Goal: Find specific page/section: Find specific page/section

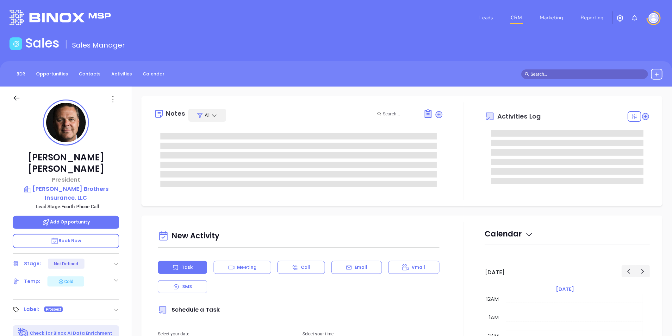
type input "09/25/2025"
type input "Liz Cruz"
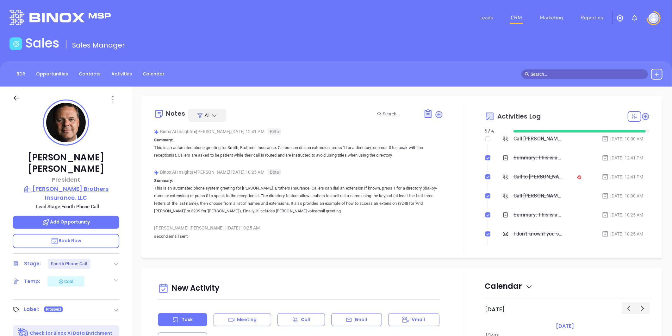
click at [88, 184] on p "Smith Brothers Insurance, LLC" at bounding box center [66, 192] width 107 height 17
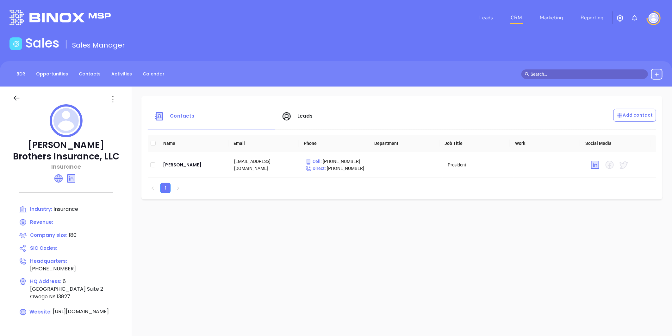
click at [305, 115] on span "Leads" at bounding box center [306, 115] width 16 height 7
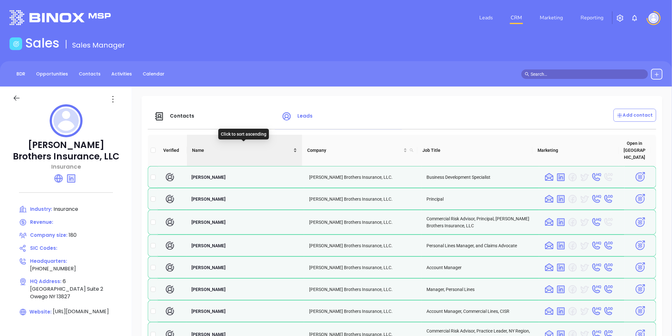
click at [292, 147] on div "Name" at bounding box center [244, 150] width 105 height 7
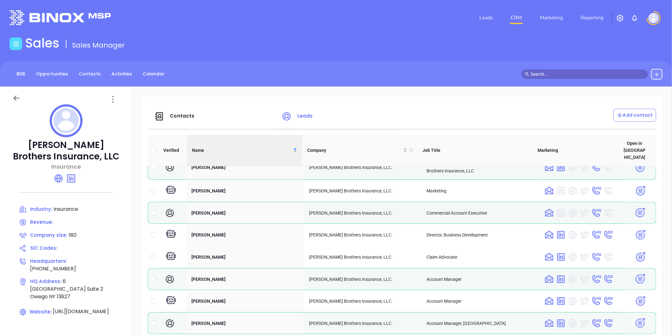
click at [182, 116] on span "Contacts" at bounding box center [182, 115] width 24 height 7
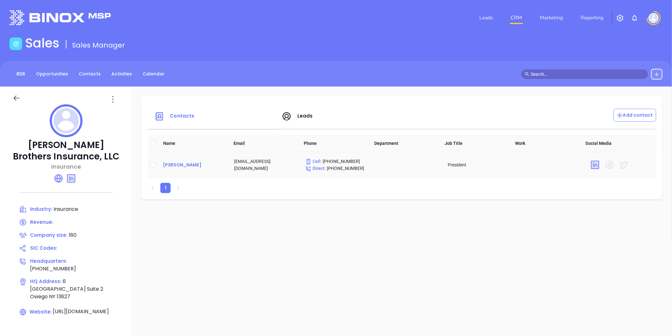
click at [185, 162] on div "Joseph B. Smith" at bounding box center [193, 165] width 61 height 8
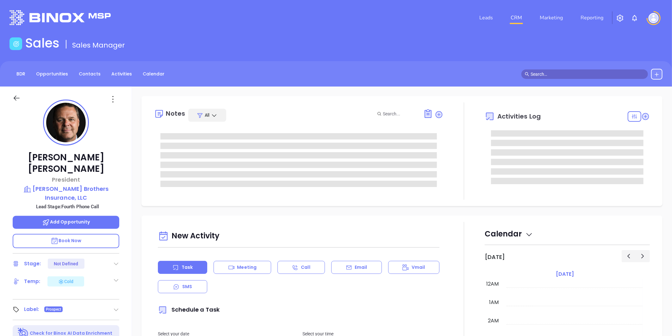
type input "09/25/2025"
type input "Liz Cruz"
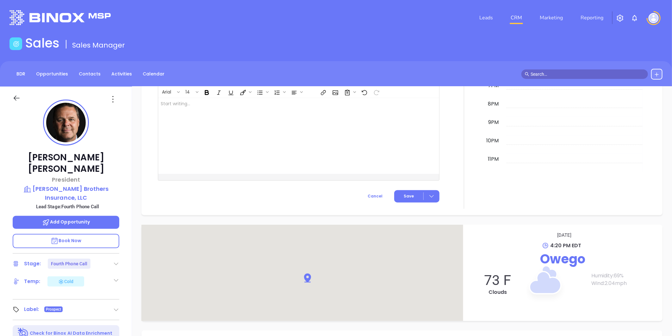
scroll to position [194, 0]
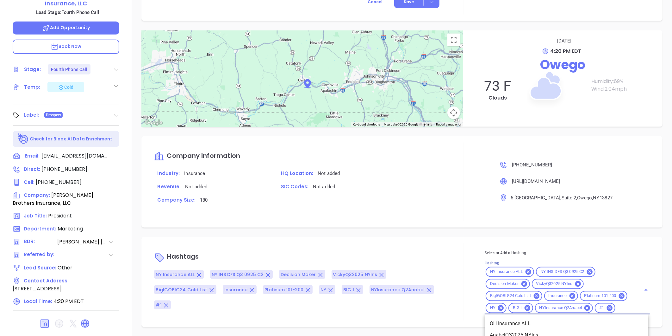
click at [618, 309] on input "Hashtag" at bounding box center [625, 308] width 16 height 8
type input "maia"
click at [532, 321] on li "MAIA Event 0925" at bounding box center [567, 323] width 164 height 11
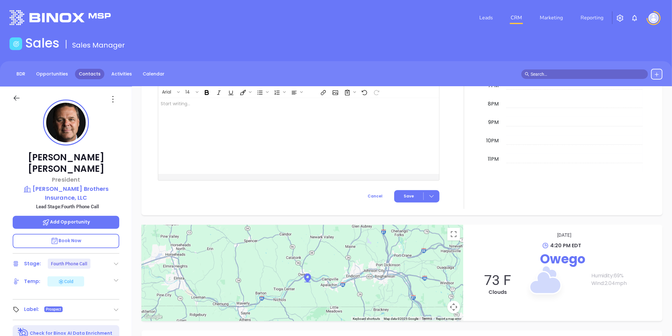
click at [83, 71] on link "Contacts" at bounding box center [89, 74] width 29 height 10
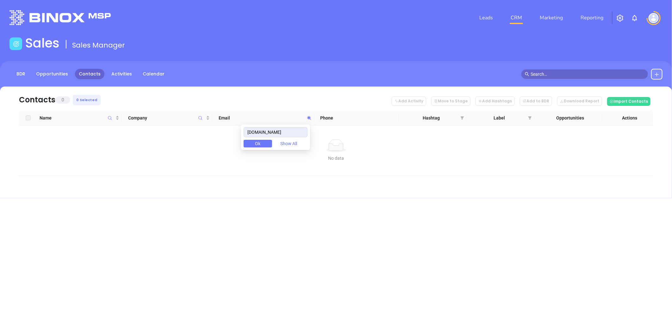
drag, startPoint x: 296, startPoint y: 129, endPoint x: 210, endPoint y: 142, distance: 87.4
click at [210, 142] on body "Leads CRM Marketing Reporting Financial Leads Leads Sales Sales Manager BDR Opp…" at bounding box center [336, 168] width 672 height 336
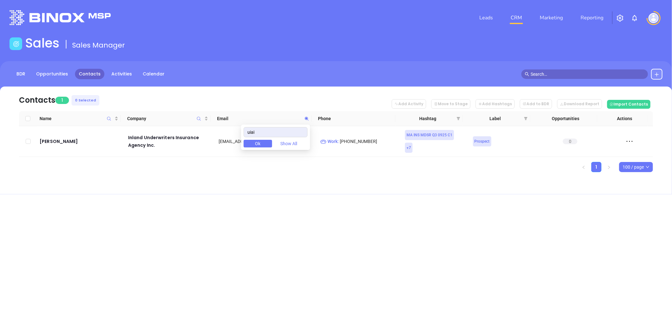
click at [261, 144] on span "Ok" at bounding box center [257, 143] width 5 height 7
click at [307, 116] on icon at bounding box center [307, 118] width 4 height 4
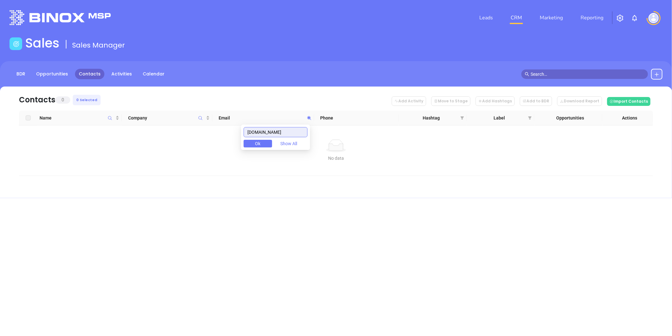
drag, startPoint x: 270, startPoint y: 132, endPoint x: 225, endPoint y: 148, distance: 47.8
click at [224, 147] on body "Leads CRM Marketing Reporting Financial Leads Leads Sales Sales Manager BDR Opp…" at bounding box center [336, 168] width 672 height 336
type input "[DOMAIN_NAME]"
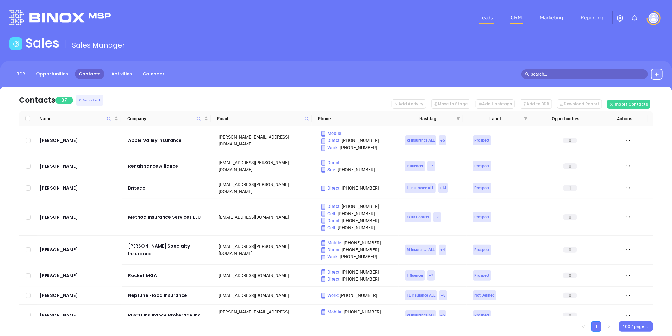
click at [480, 17] on link "Leads" at bounding box center [486, 17] width 19 height 13
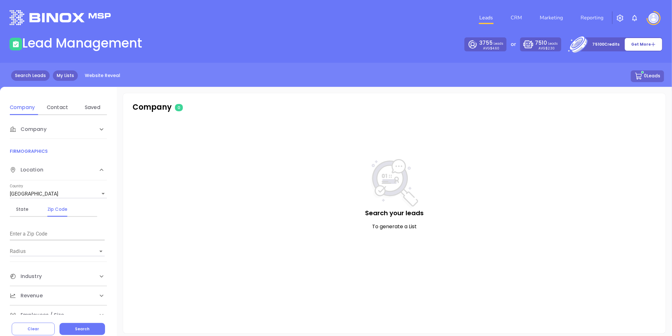
click at [69, 73] on link "My Lists" at bounding box center [65, 75] width 25 height 10
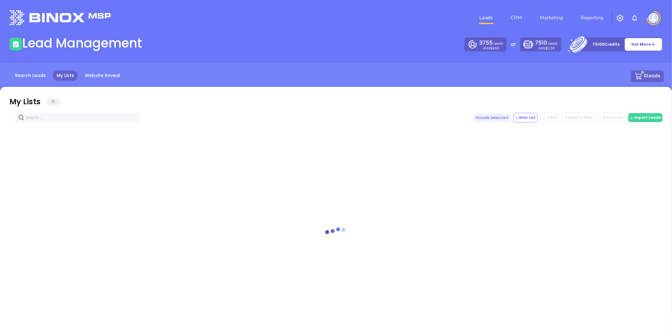
click at [72, 119] on input "text" at bounding box center [79, 117] width 107 height 7
click at [74, 118] on input "text" at bounding box center [79, 117] width 107 height 7
paste input "uiai.com"
type input "uiai.com"
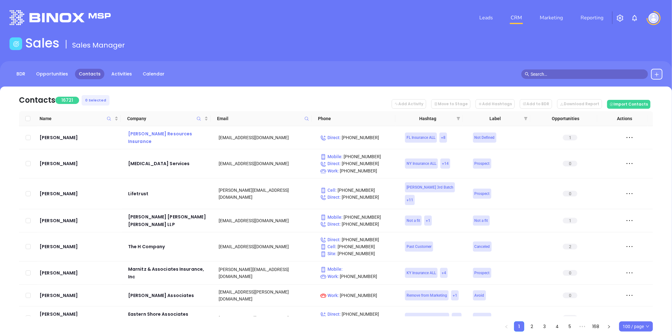
click at [198, 118] on icon "Company" at bounding box center [199, 118] width 5 height 5
click at [177, 132] on input "text" at bounding box center [168, 134] width 64 height 10
paste input "United Insurance Agency"
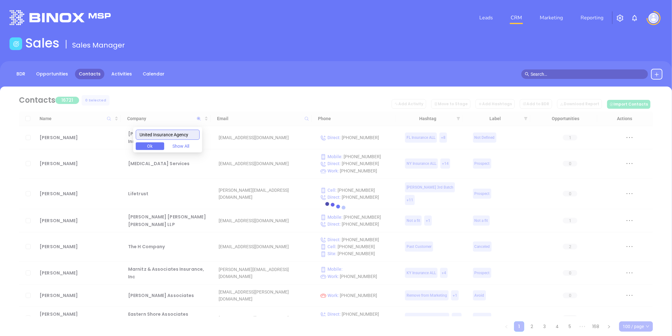
click at [145, 137] on input "United Insurance Agency" at bounding box center [168, 134] width 64 height 10
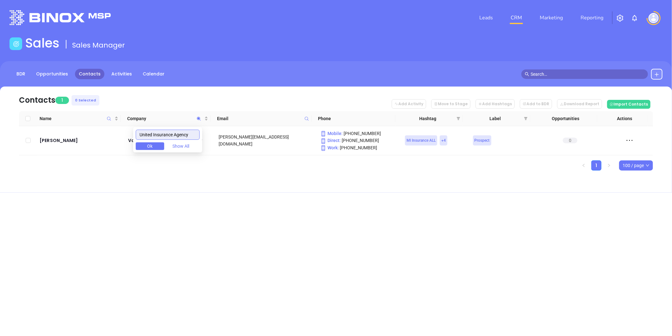
type input "United Insurance Agency"
drag, startPoint x: 131, startPoint y: 221, endPoint x: 3, endPoint y: 268, distance: 136.7
click at [107, 235] on div "Leads CRM Marketing Reporting Financial Leads Leads Sales Sales Manager BDR Opp…" at bounding box center [336, 168] width 672 height 336
